Goal: Task Accomplishment & Management: Manage account settings

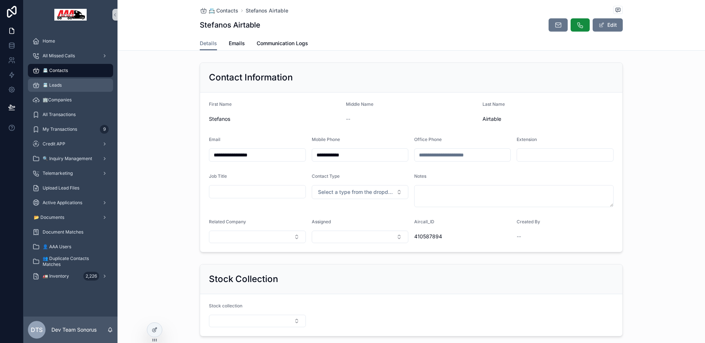
click at [65, 86] on div "📇 Leads" at bounding box center [70, 85] width 76 height 12
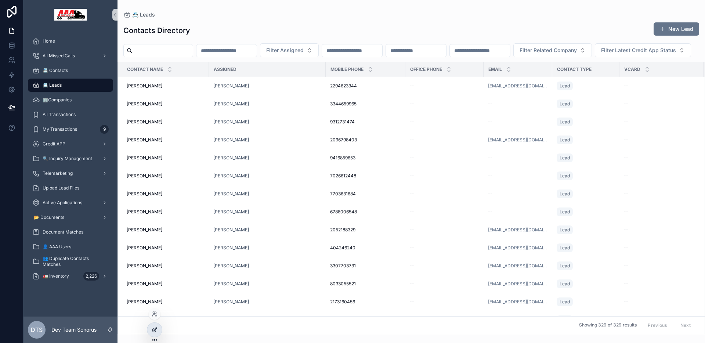
click at [152, 330] on icon at bounding box center [155, 330] width 6 height 6
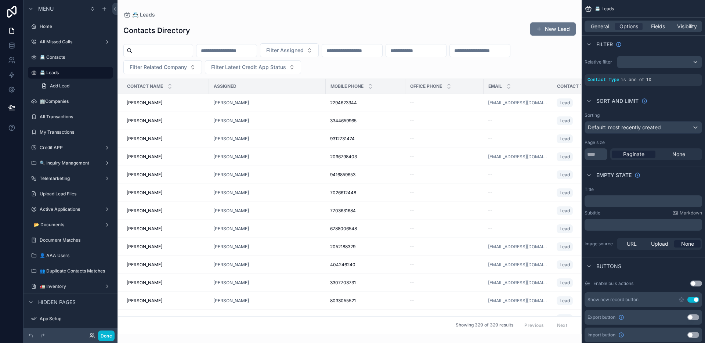
click at [519, 67] on div "scrollable content" at bounding box center [349, 171] width 464 height 343
click at [651, 25] on span "Fields" at bounding box center [658, 26] width 14 height 7
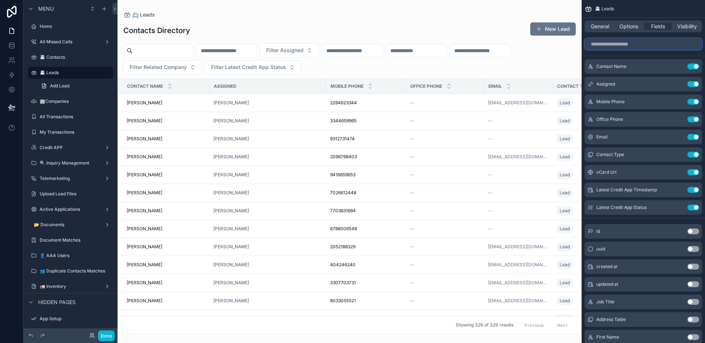
click at [648, 43] on input "scrollable content" at bounding box center [642, 44] width 117 height 12
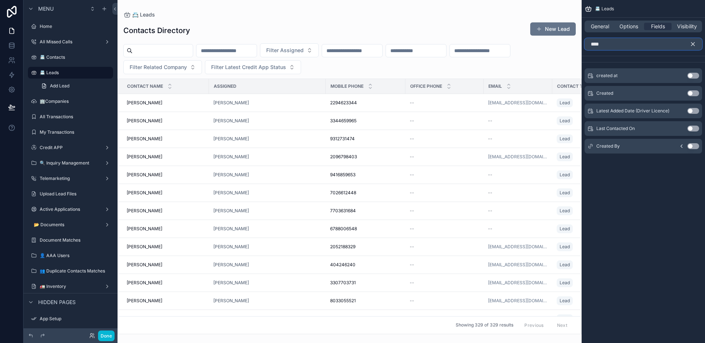
type input "****"
click at [692, 92] on button "Use setting" at bounding box center [693, 93] width 12 height 6
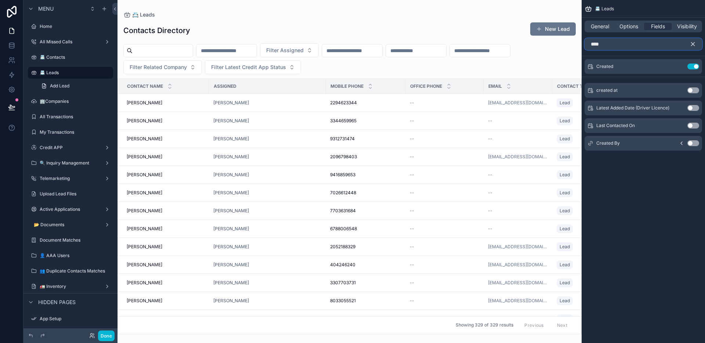
click at [634, 43] on input "****" at bounding box center [642, 44] width 117 height 12
drag, startPoint x: 691, startPoint y: 44, endPoint x: 681, endPoint y: 56, distance: 15.1
click at [691, 44] on icon "scrollable content" at bounding box center [692, 44] width 7 height 7
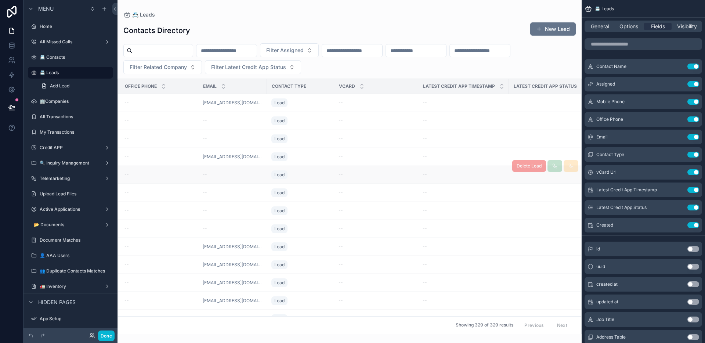
scroll to position [0, 355]
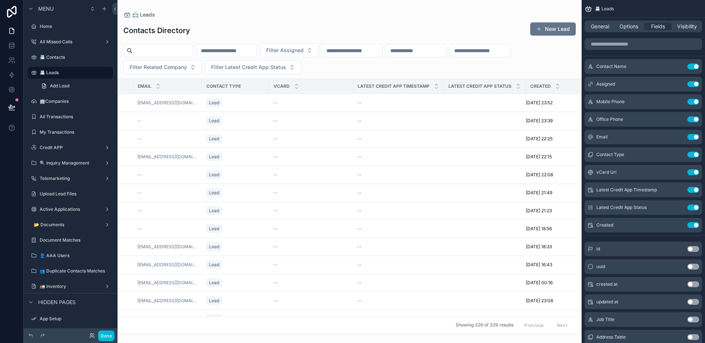
drag, startPoint x: 589, startPoint y: 226, endPoint x: 428, endPoint y: 0, distance: 277.5
click at [626, 46] on input "scrollable content" at bounding box center [642, 44] width 117 height 12
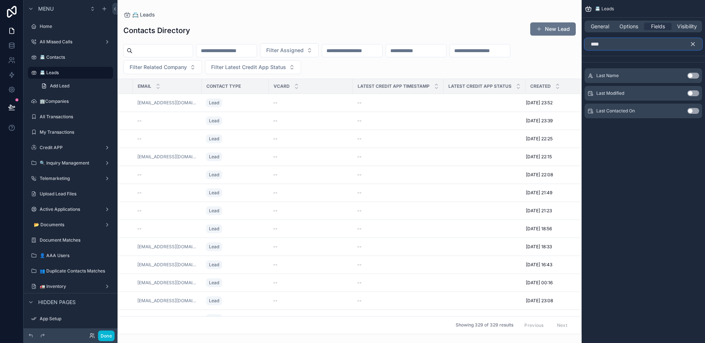
type input "****"
click at [691, 93] on button "Use setting" at bounding box center [693, 93] width 12 height 6
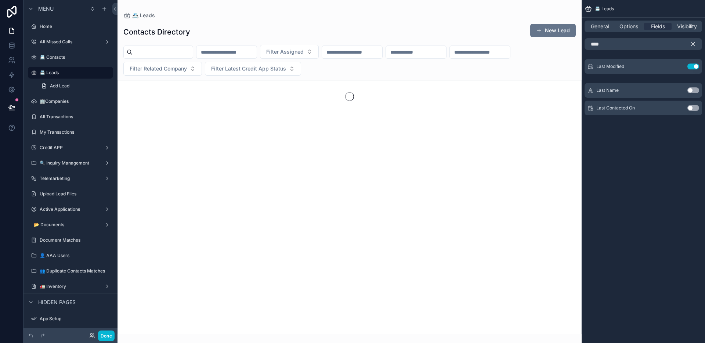
click at [693, 43] on icon "scrollable content" at bounding box center [692, 44] width 7 height 7
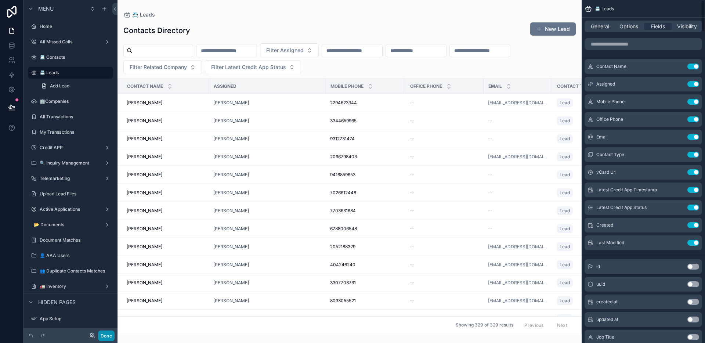
click at [107, 337] on button "Done" at bounding box center [106, 335] width 17 height 11
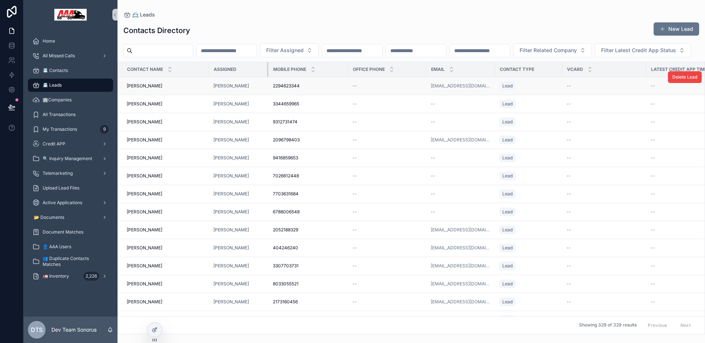
drag, startPoint x: 324, startPoint y: 89, endPoint x: 265, endPoint y: 97, distance: 59.5
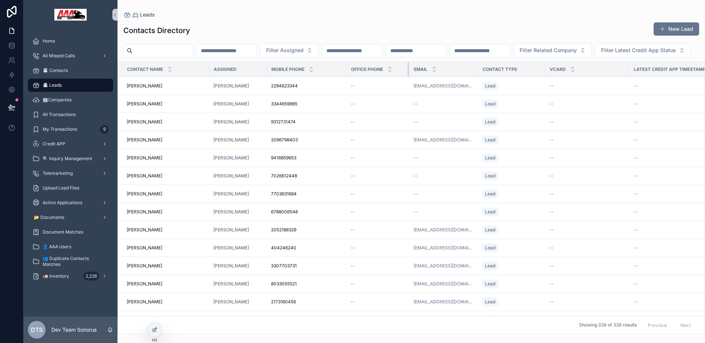
drag, startPoint x: 423, startPoint y: 89, endPoint x: 406, endPoint y: 92, distance: 17.2
click at [407, 77] on div "scrollable content" at bounding box center [408, 69] width 3 height 15
drag, startPoint x: 626, startPoint y: 88, endPoint x: 579, endPoint y: 94, distance: 47.0
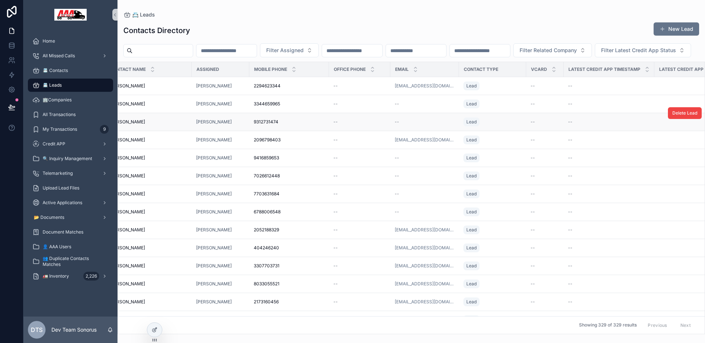
scroll to position [0, 0]
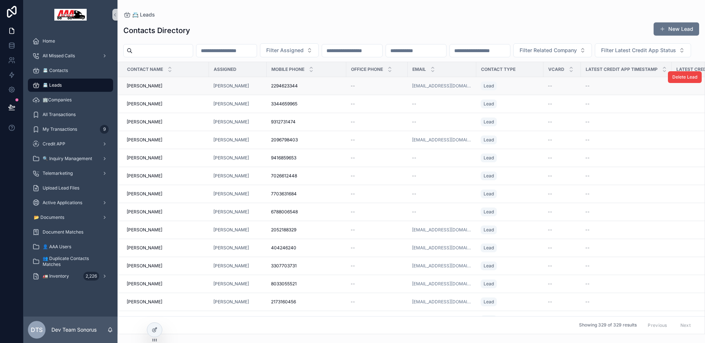
click at [326, 95] on td "2294623344 2294623344" at bounding box center [306, 86] width 80 height 18
click at [326, 89] on div "2294623344 2294623344" at bounding box center [306, 86] width 71 height 6
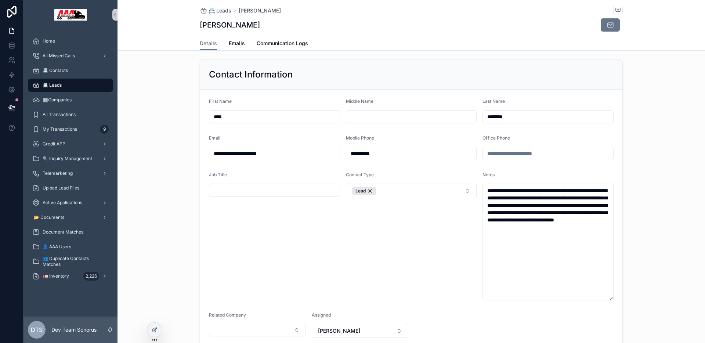
scroll to position [158, 0]
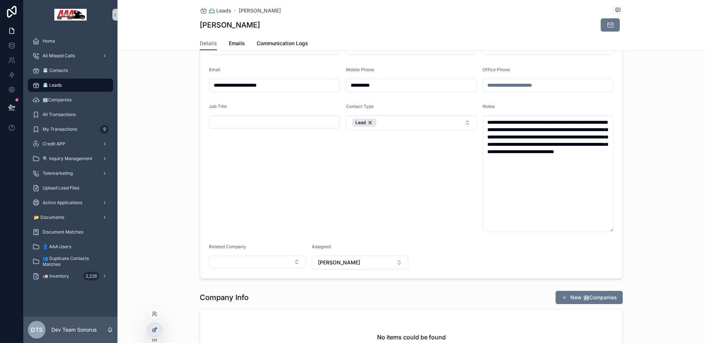
click at [157, 333] on div at bounding box center [154, 330] width 15 height 14
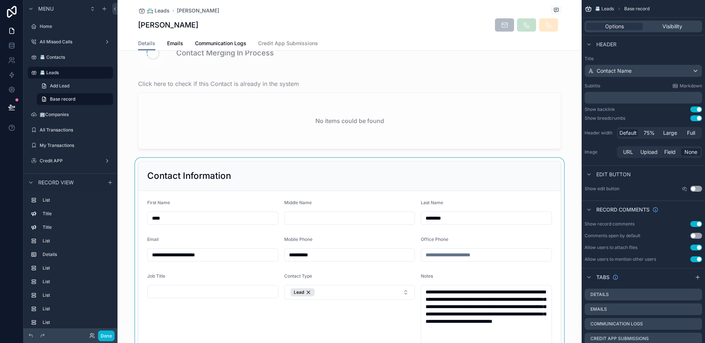
scroll to position [375, 0]
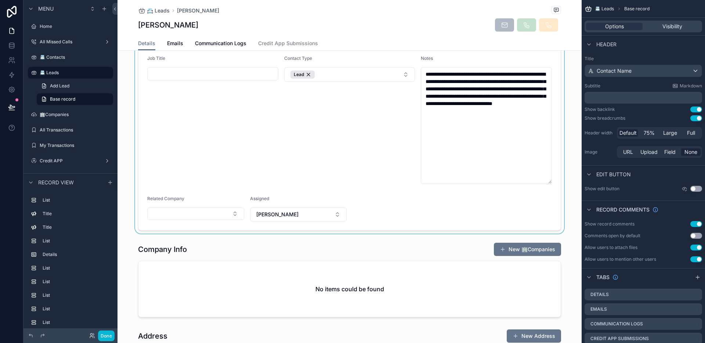
click at [415, 213] on div "scrollable content" at bounding box center [349, 86] width 464 height 293
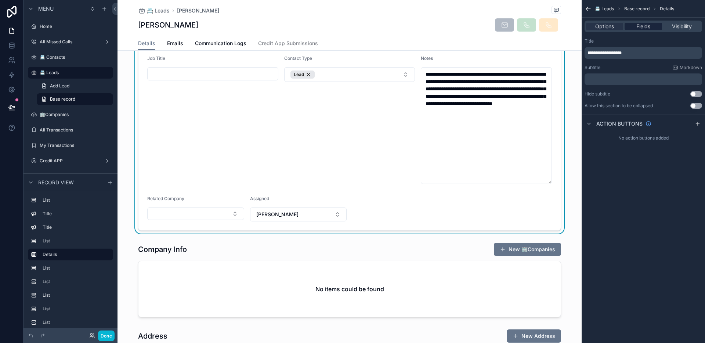
click at [643, 24] on span "Fields" at bounding box center [643, 26] width 14 height 7
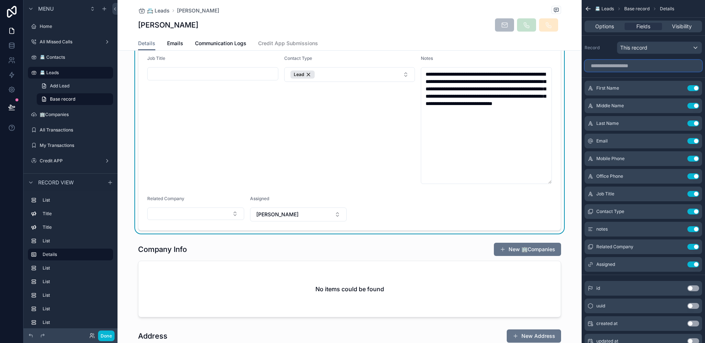
click at [621, 63] on input "scrollable content" at bounding box center [642, 66] width 117 height 12
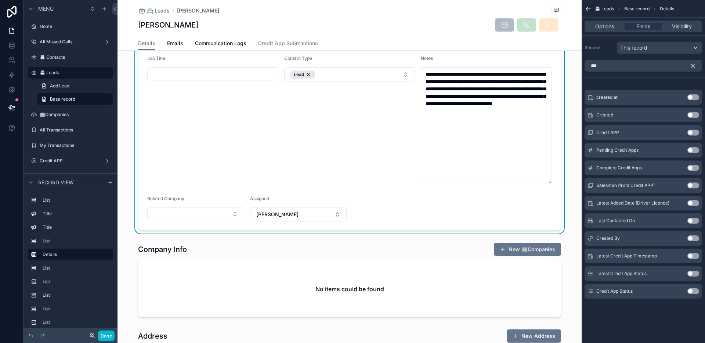
click at [693, 116] on button "Use setting" at bounding box center [693, 115] width 12 height 6
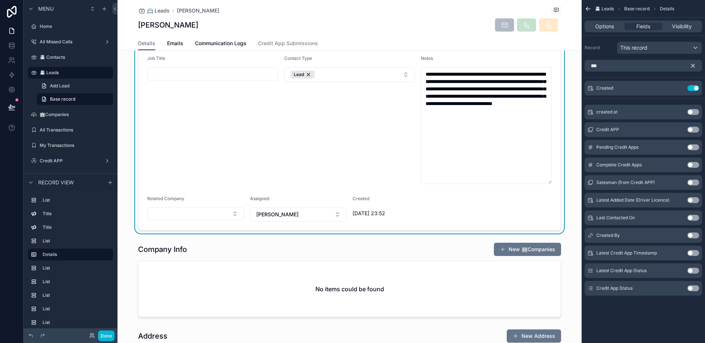
click at [645, 72] on div "***" at bounding box center [642, 66] width 123 height 18
click at [646, 64] on input "***" at bounding box center [642, 66] width 117 height 12
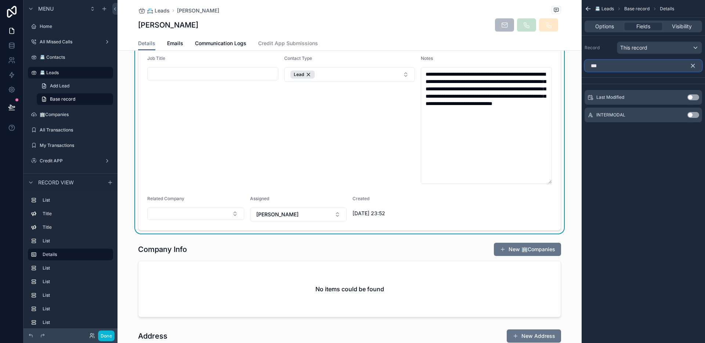
type input "***"
click at [691, 98] on button "Use setting" at bounding box center [693, 97] width 12 height 6
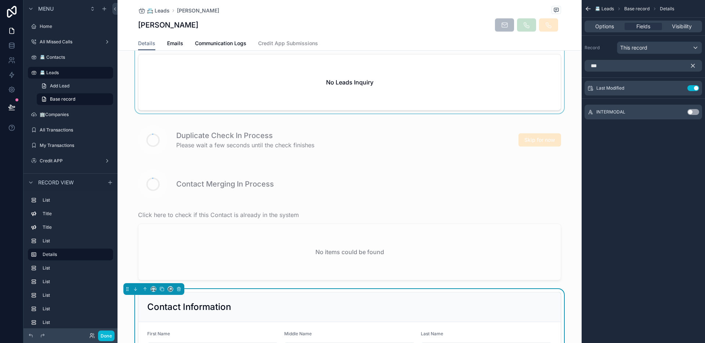
scroll to position [0, 0]
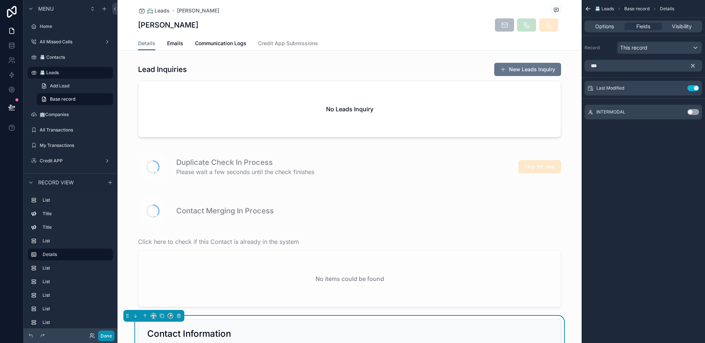
click at [107, 337] on button "Done" at bounding box center [106, 335] width 17 height 11
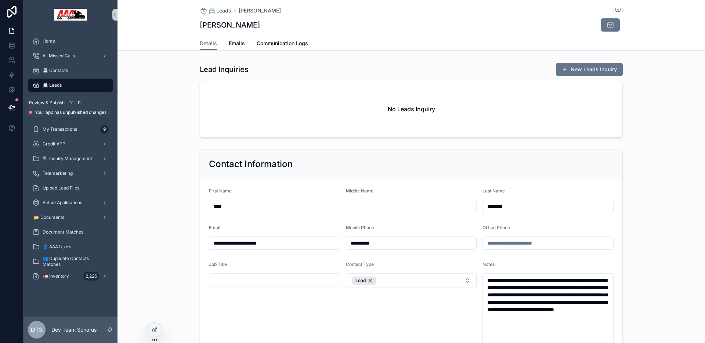
click at [9, 107] on icon at bounding box center [11, 107] width 7 height 7
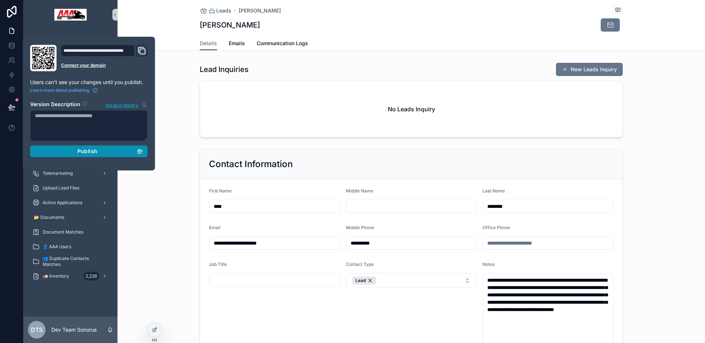
click at [77, 148] on span "Publish" at bounding box center [87, 151] width 20 height 7
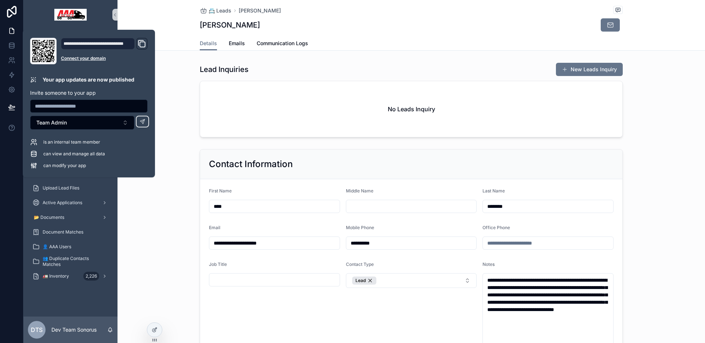
click at [123, 16] on div "📇 Leads [PERSON_NAME] [PERSON_NAME] Details Details Emails Communication Logs" at bounding box center [410, 25] width 587 height 51
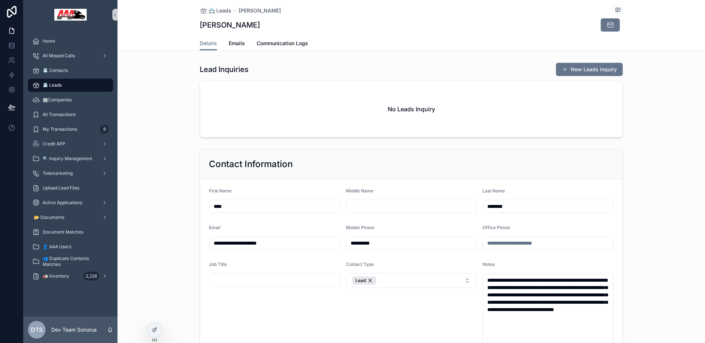
click at [64, 86] on div "📇 Leads" at bounding box center [70, 85] width 76 height 12
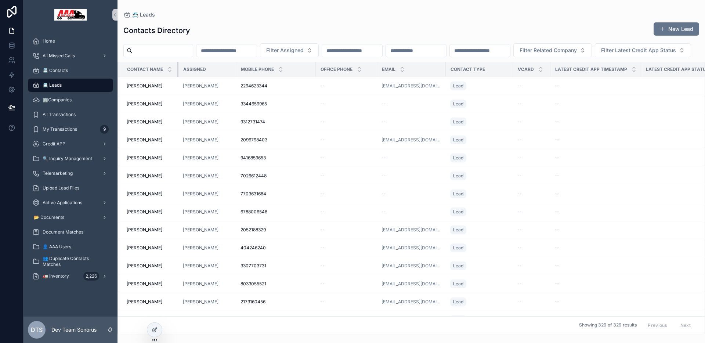
drag, startPoint x: 208, startPoint y: 87, endPoint x: 178, endPoint y: 89, distance: 30.5
click at [178, 77] on div "scrollable content" at bounding box center [178, 69] width 3 height 15
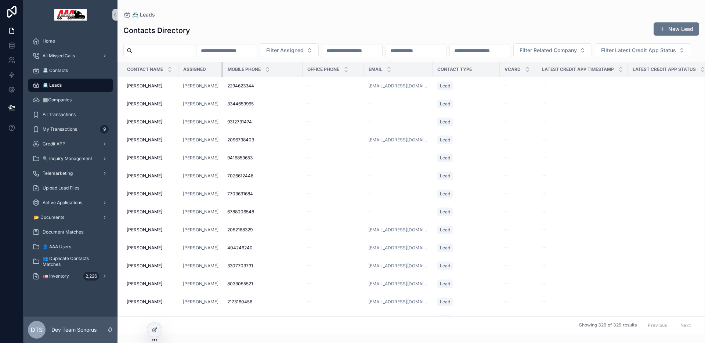
drag, startPoint x: 235, startPoint y: 88, endPoint x: 215, endPoint y: 88, distance: 19.5
click at [221, 77] on div "scrollable content" at bounding box center [222, 69] width 3 height 15
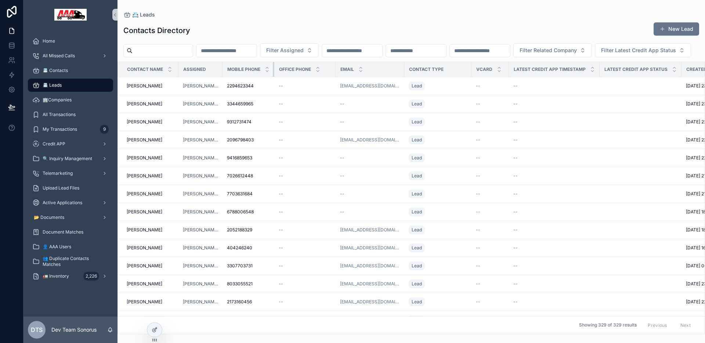
drag, startPoint x: 295, startPoint y: 90, endPoint x: 265, endPoint y: 90, distance: 30.1
click at [265, 77] on th "Mobile Phone" at bounding box center [248, 69] width 52 height 15
drag, startPoint x: 328, startPoint y: 87, endPoint x: 309, endPoint y: 90, distance: 18.8
click at [309, 76] on div "Office Phone" at bounding box center [305, 69] width 61 height 14
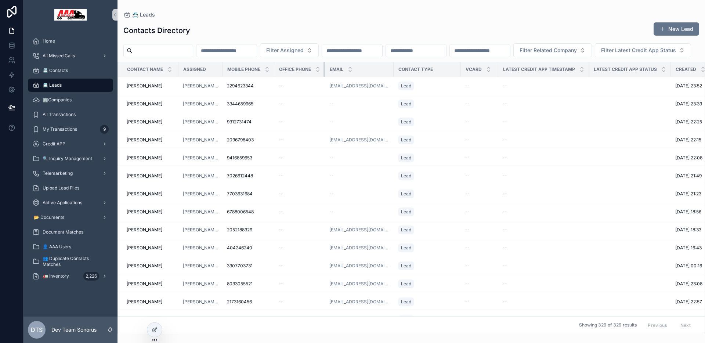
drag, startPoint x: 330, startPoint y: 89, endPoint x: 314, endPoint y: 90, distance: 15.5
click at [314, 77] on th "Office Phone" at bounding box center [299, 69] width 51 height 15
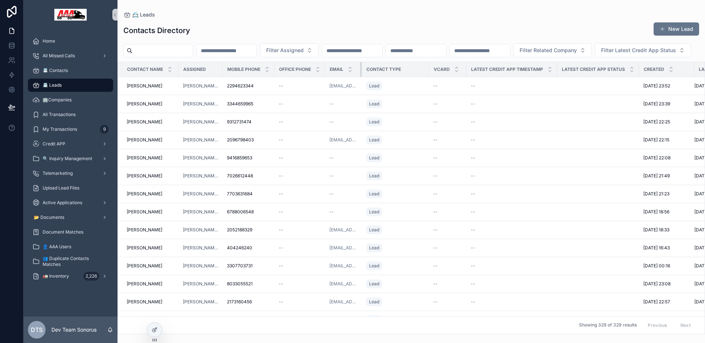
drag, startPoint x: 387, startPoint y: 88, endPoint x: 356, endPoint y: 86, distance: 31.6
click at [360, 77] on div "scrollable content" at bounding box center [361, 69] width 3 height 15
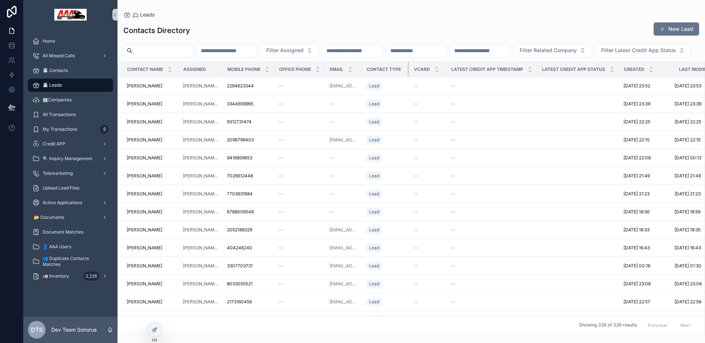
drag, startPoint x: 422, startPoint y: 86, endPoint x: 403, endPoint y: 86, distance: 19.8
click at [407, 77] on div "scrollable content" at bounding box center [408, 69] width 3 height 15
drag, startPoint x: 440, startPoint y: 87, endPoint x: 435, endPoint y: 88, distance: 4.9
click at [435, 77] on th "VCard" at bounding box center [426, 69] width 35 height 15
drag, startPoint x: 528, startPoint y: 91, endPoint x: 504, endPoint y: 94, distance: 24.0
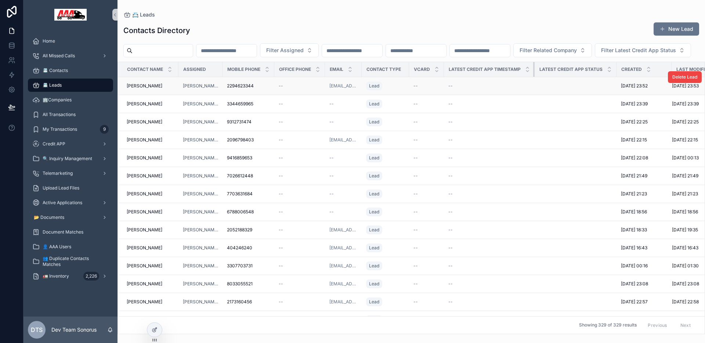
drag, startPoint x: 608, startPoint y: 89, endPoint x: 597, endPoint y: 90, distance: 11.1
click at [597, 77] on th "Latest Credit App Status" at bounding box center [575, 69] width 82 height 15
drag, startPoint x: 268, startPoint y: 85, endPoint x: 263, endPoint y: 86, distance: 4.8
click at [263, 77] on th "Mobile Phone" at bounding box center [248, 69] width 52 height 15
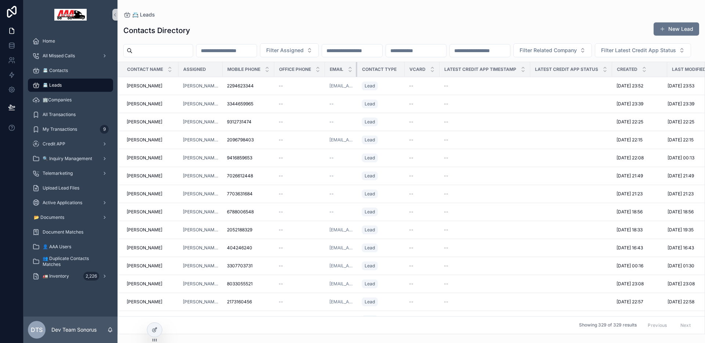
drag, startPoint x: 356, startPoint y: 87, endPoint x: 351, endPoint y: 87, distance: 5.2
click at [356, 77] on div "scrollable content" at bounding box center [357, 69] width 3 height 15
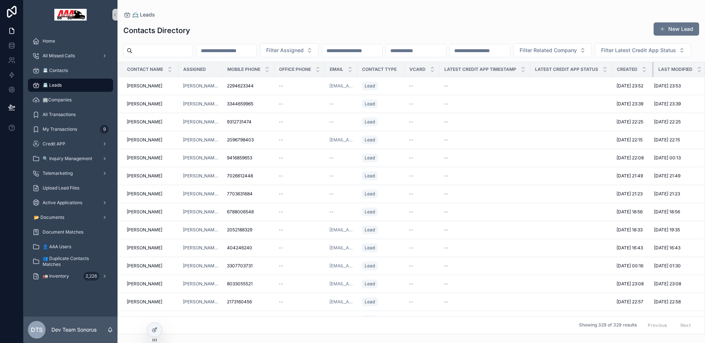
drag, startPoint x: 660, startPoint y: 86, endPoint x: 646, endPoint y: 87, distance: 13.6
click at [646, 77] on th "Created" at bounding box center [632, 69] width 41 height 15
click at [446, 16] on div "📇 Leads" at bounding box center [411, 15] width 576 height 6
click at [72, 51] on div "All Missed Calls" at bounding box center [70, 56] width 76 height 12
